Goal: Transaction & Acquisition: Purchase product/service

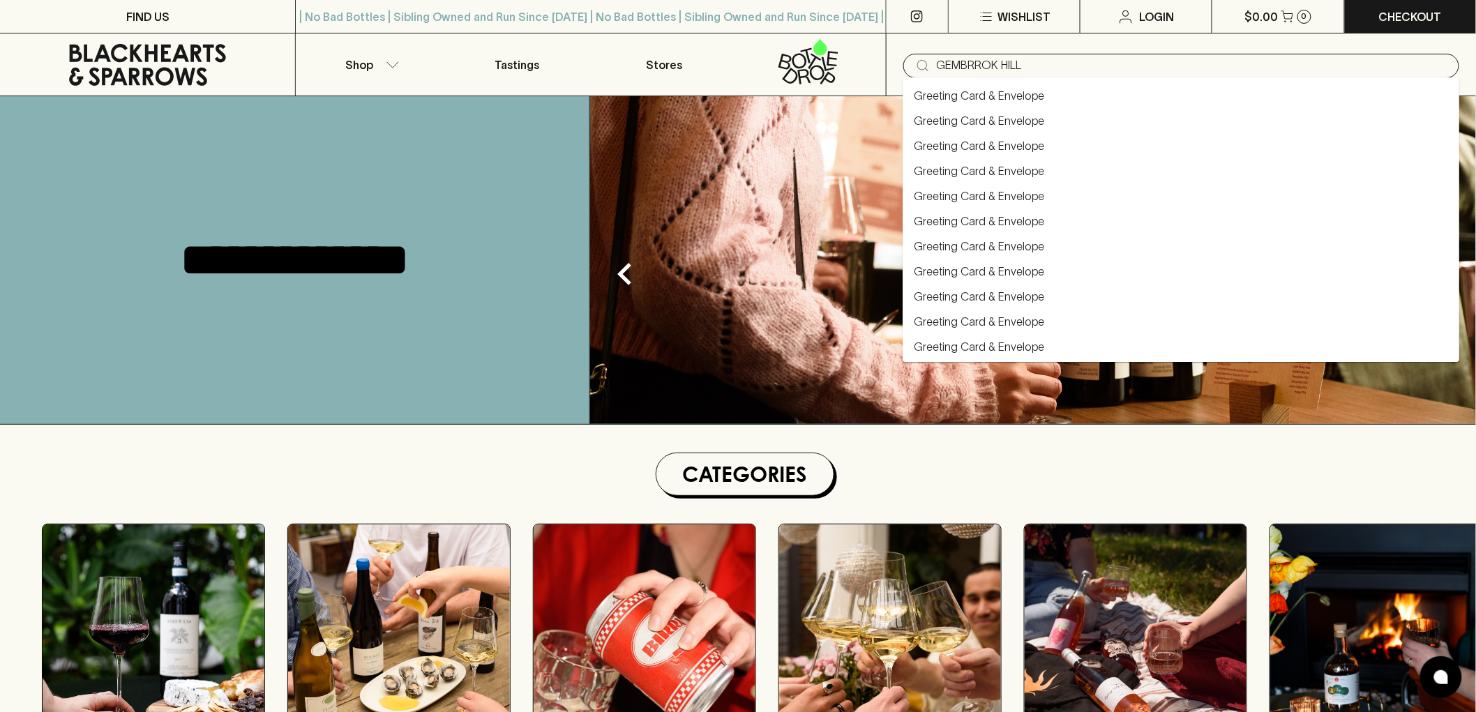
type input "GEMBRROK HILL"
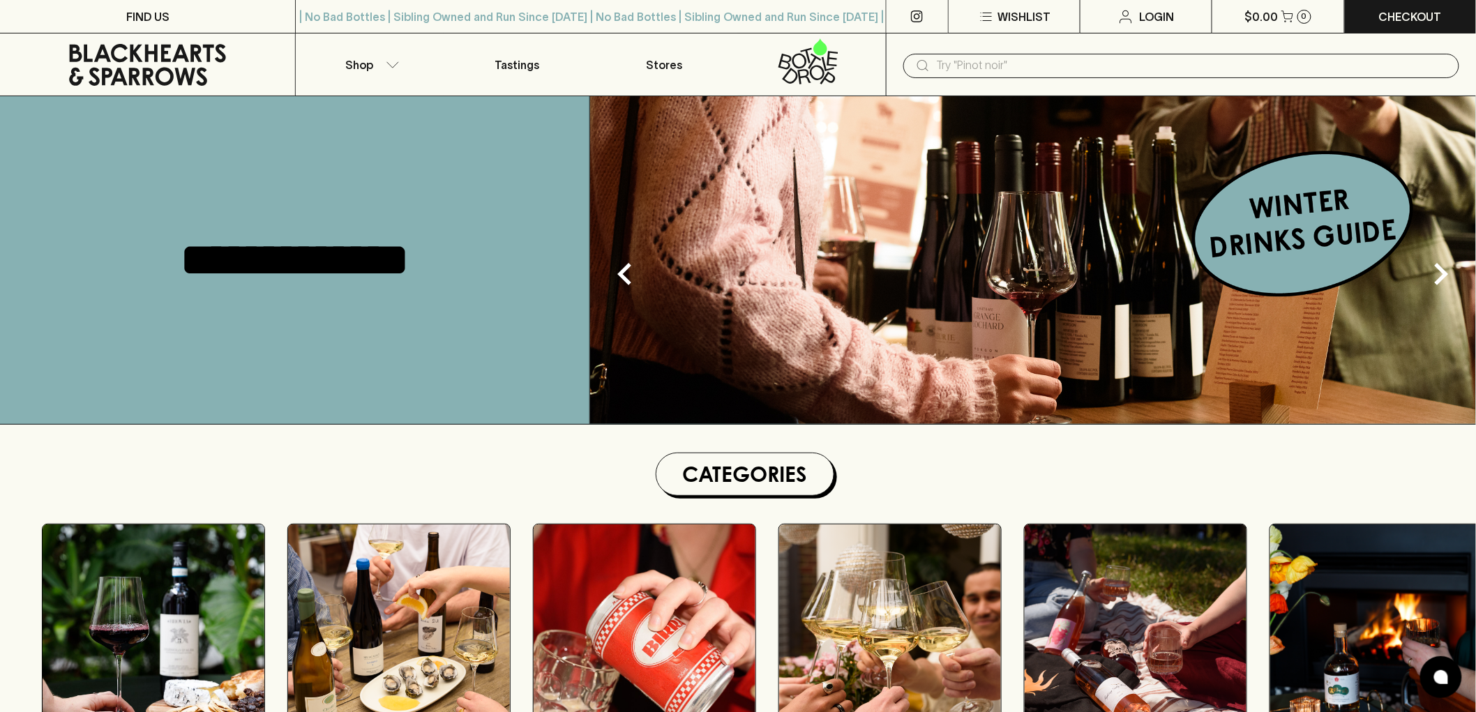
click at [1043, 68] on input "text" at bounding box center [1192, 65] width 511 height 22
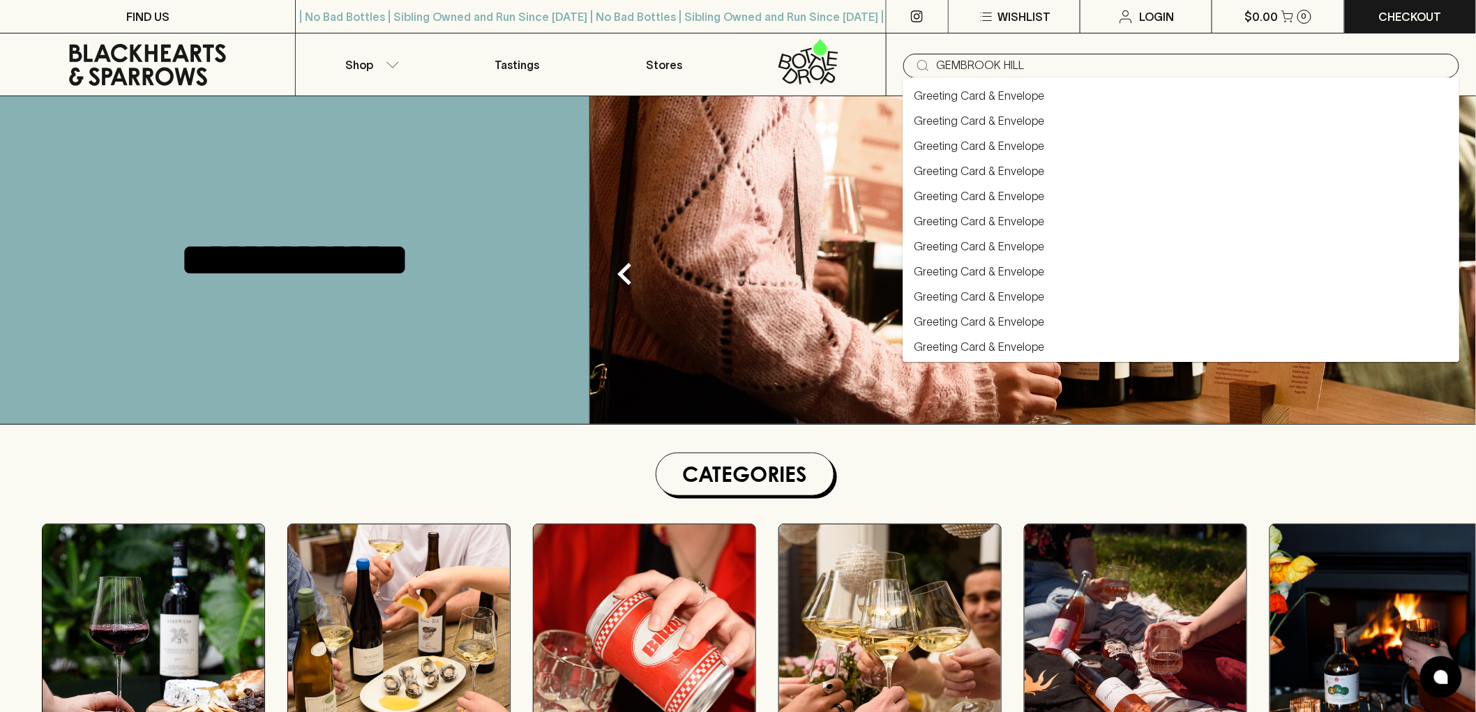
type input "GEMBROOK HILL"
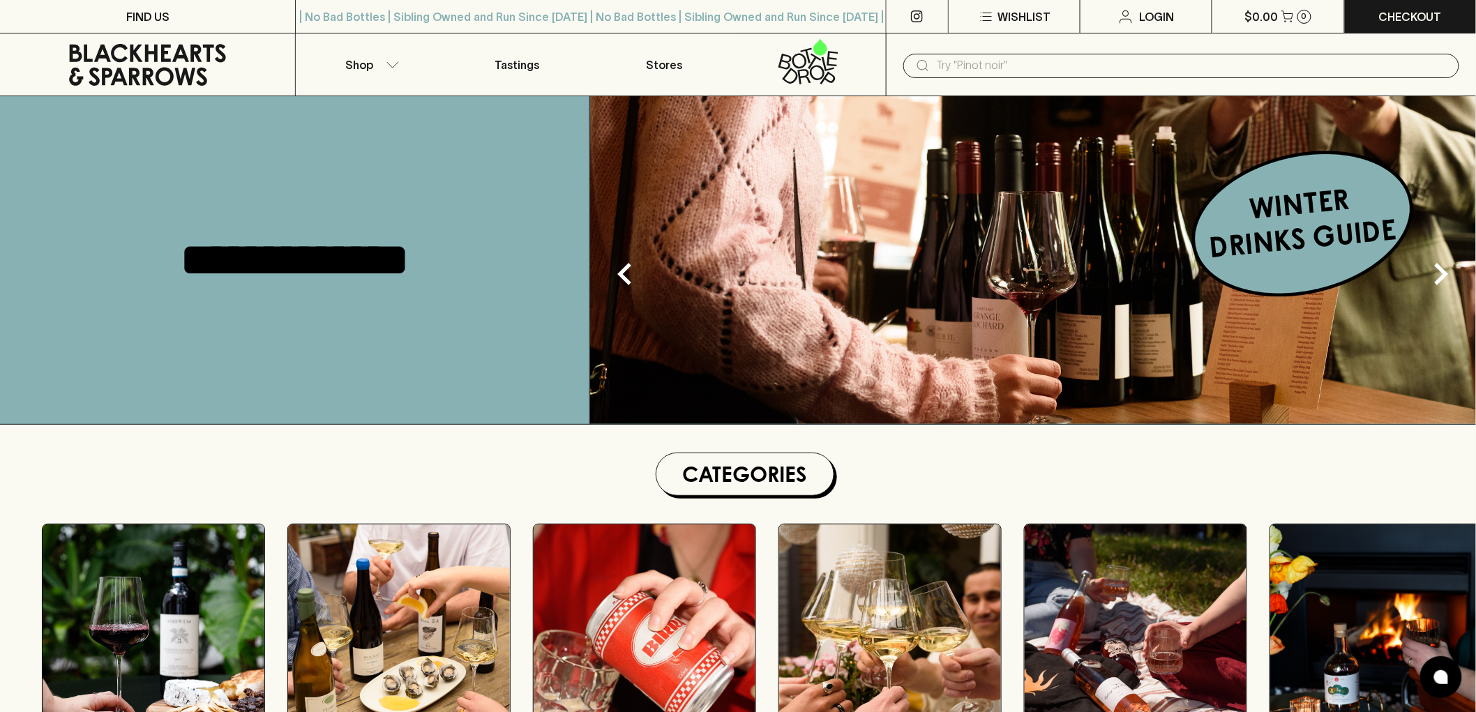
click at [1103, 64] on input "text" at bounding box center [1192, 65] width 511 height 22
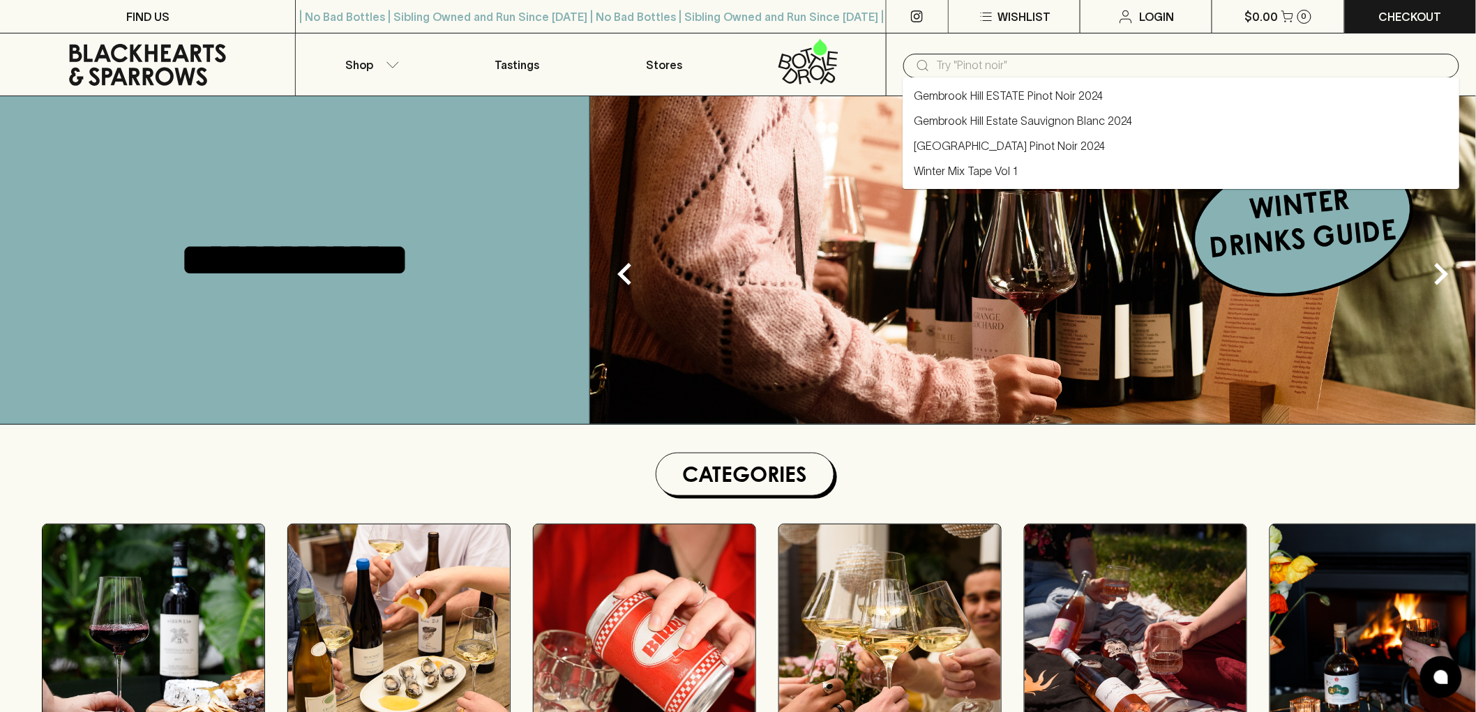
paste input "[GEOGRAPHIC_DATA] Pinot Noir 2024"
type input "[GEOGRAPHIC_DATA] Pinot Noir 2024"
click at [961, 93] on link "[GEOGRAPHIC_DATA] Pinot Noir 2024" at bounding box center [1009, 95] width 191 height 17
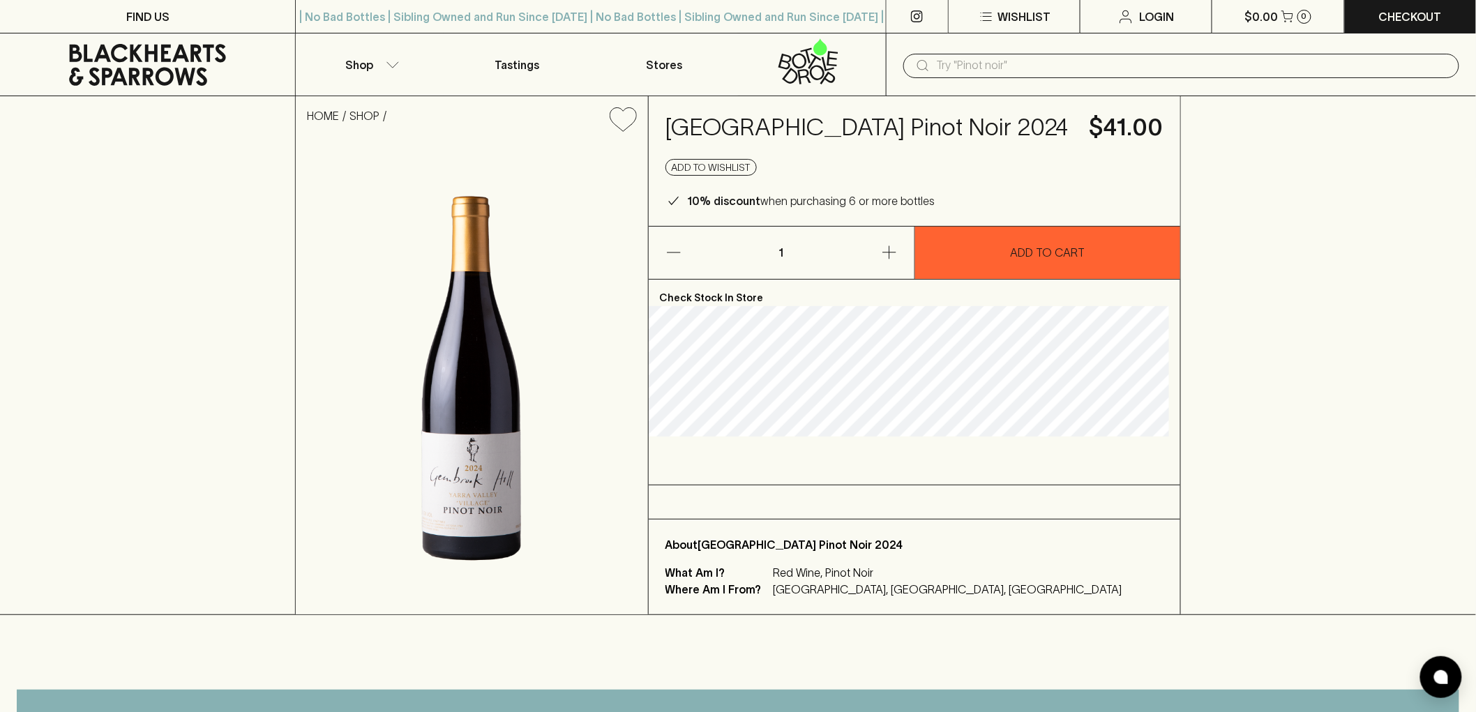
click at [181, 74] on icon at bounding box center [147, 65] width 274 height 42
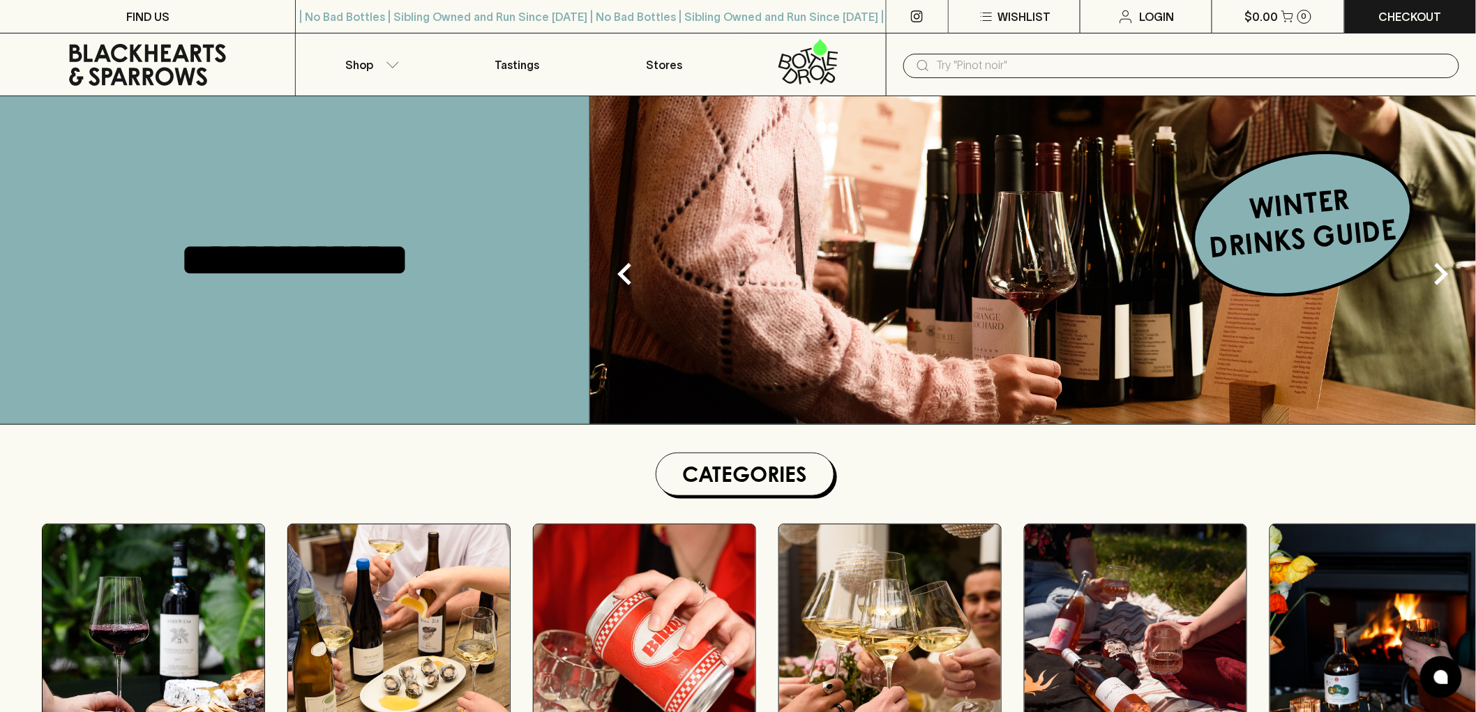
click at [1158, 61] on input "text" at bounding box center [1192, 65] width 511 height 22
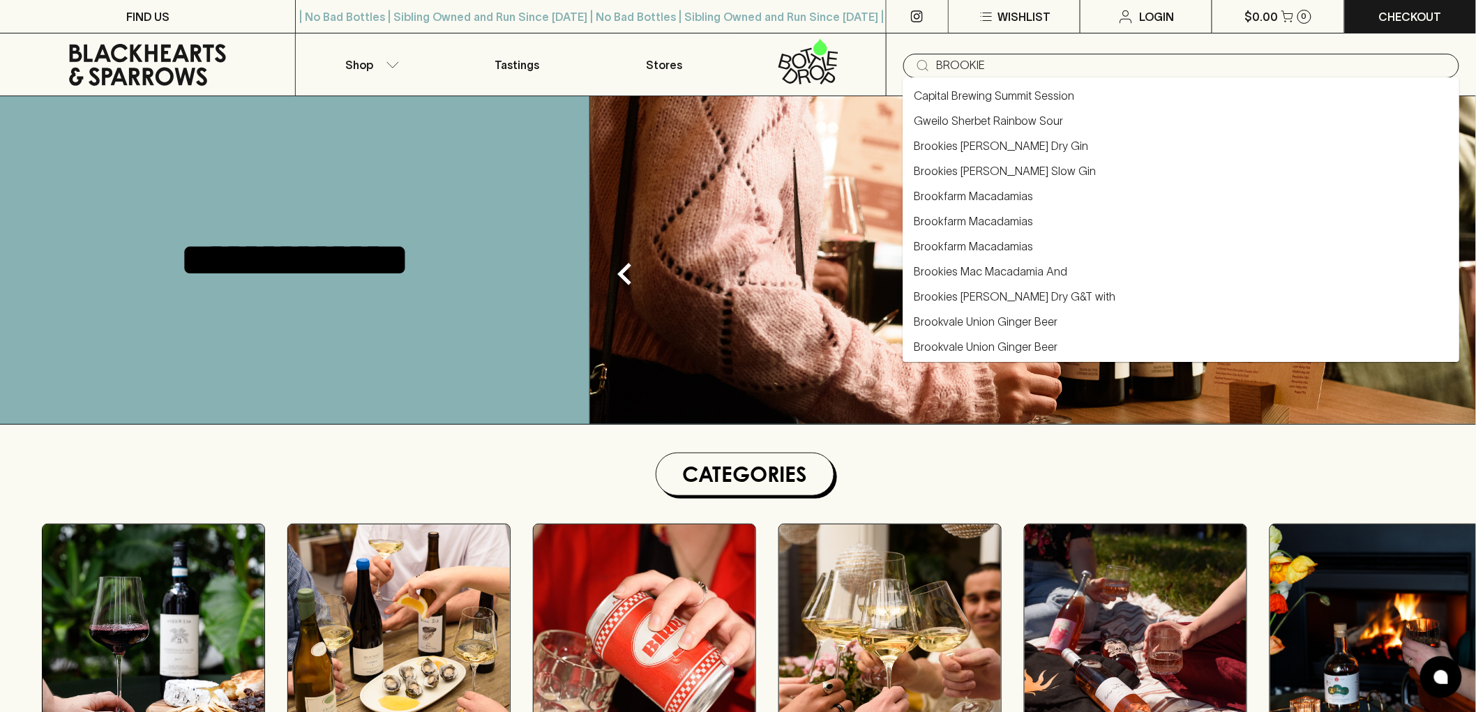
click at [1014, 145] on link "Brookies [PERSON_NAME] Dry Gin" at bounding box center [1001, 145] width 174 height 17
type input "Brookies [PERSON_NAME] Dry Gin"
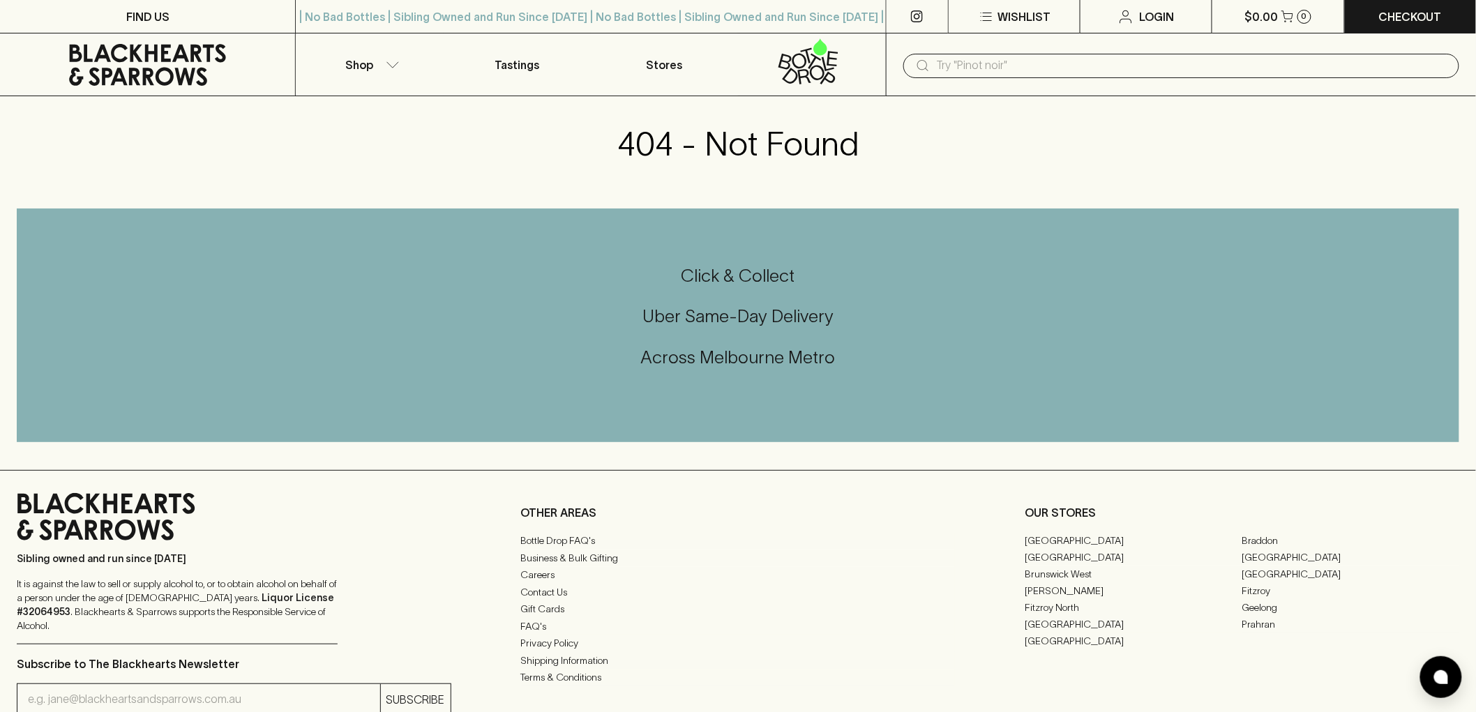
click at [198, 75] on icon at bounding box center [147, 65] width 274 height 42
